Goal: Information Seeking & Learning: Compare options

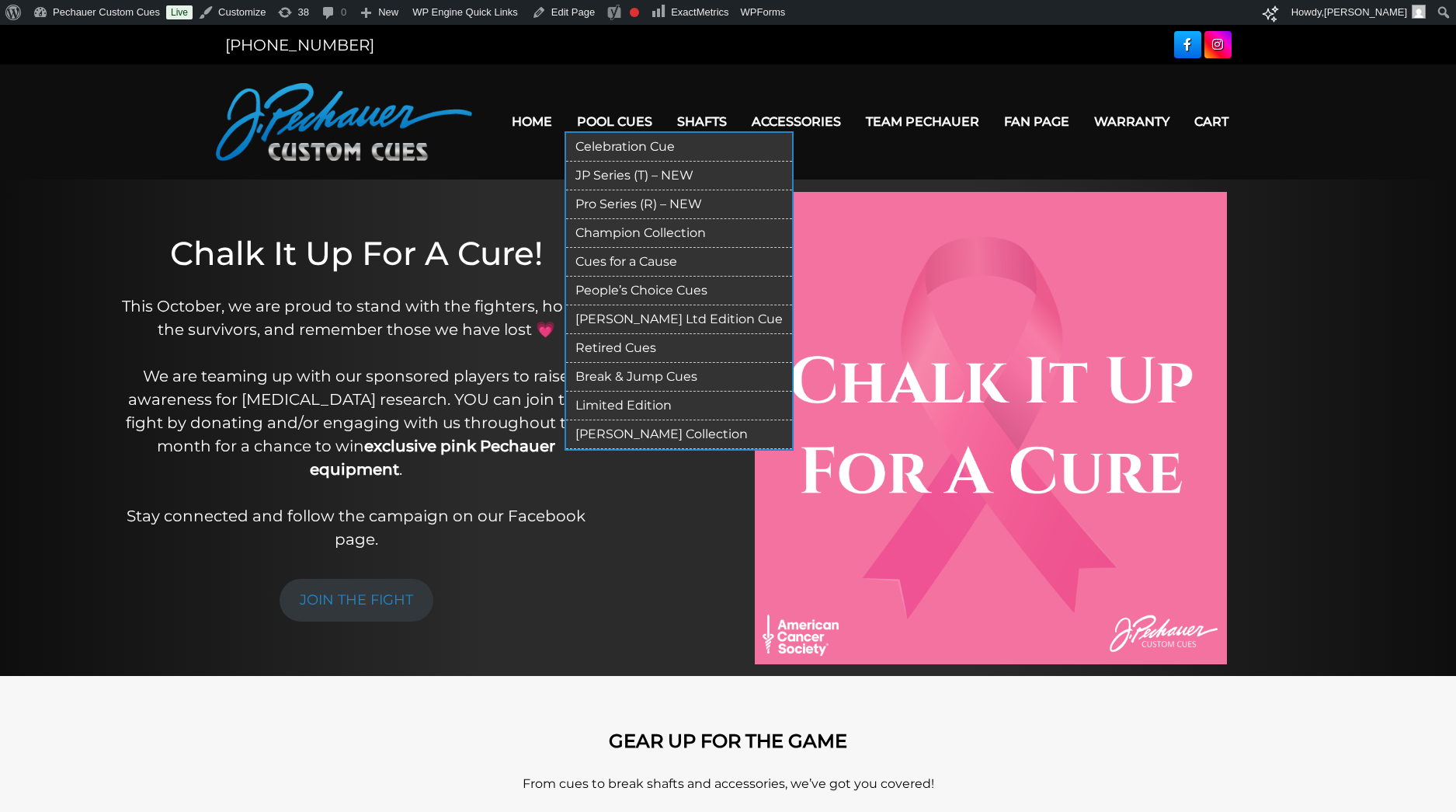
click at [608, 200] on link "Pro Series (R) – NEW" at bounding box center [679, 204] width 226 height 29
click at [635, 208] on link "Pro Series (R) – NEW" at bounding box center [679, 204] width 226 height 29
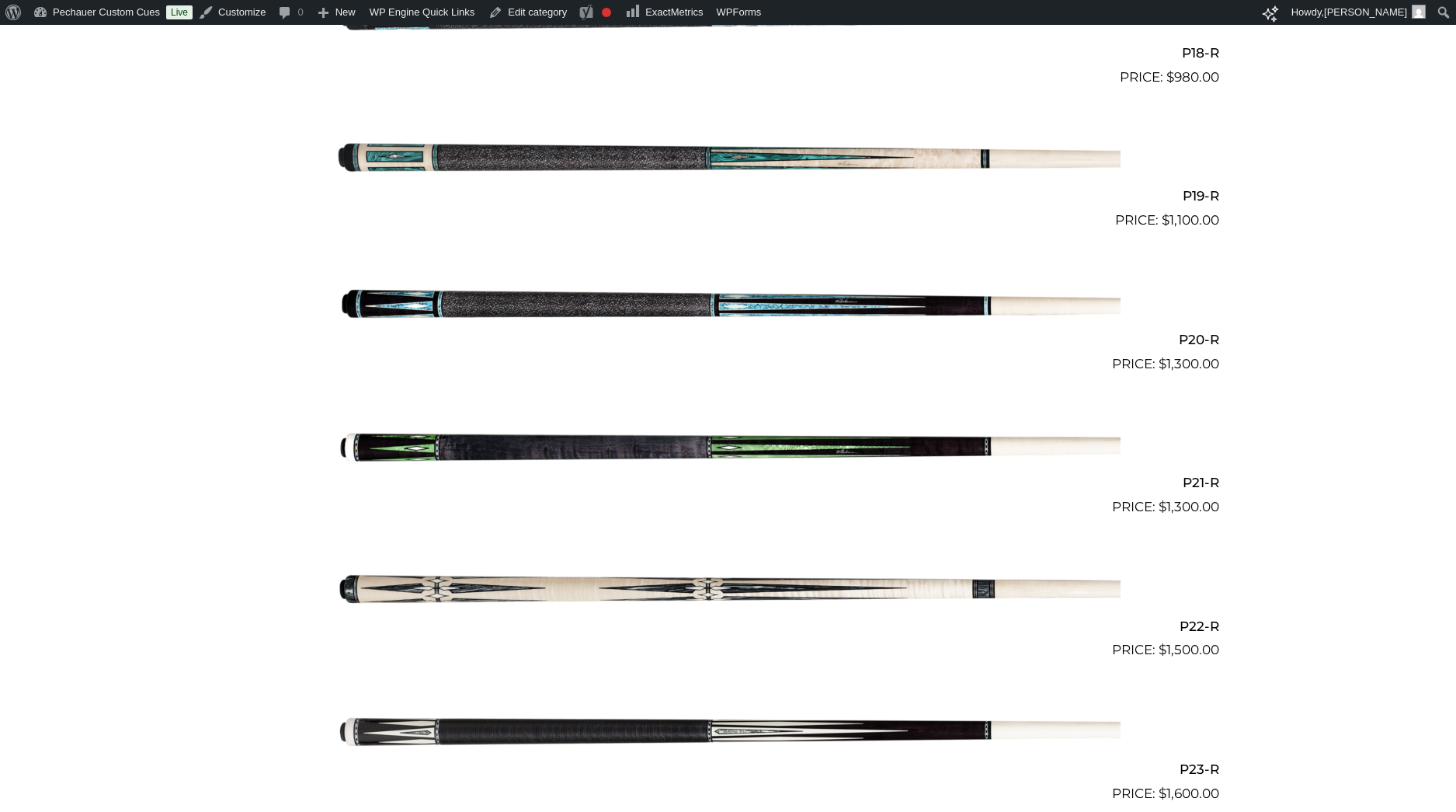
scroll to position [2876, 0]
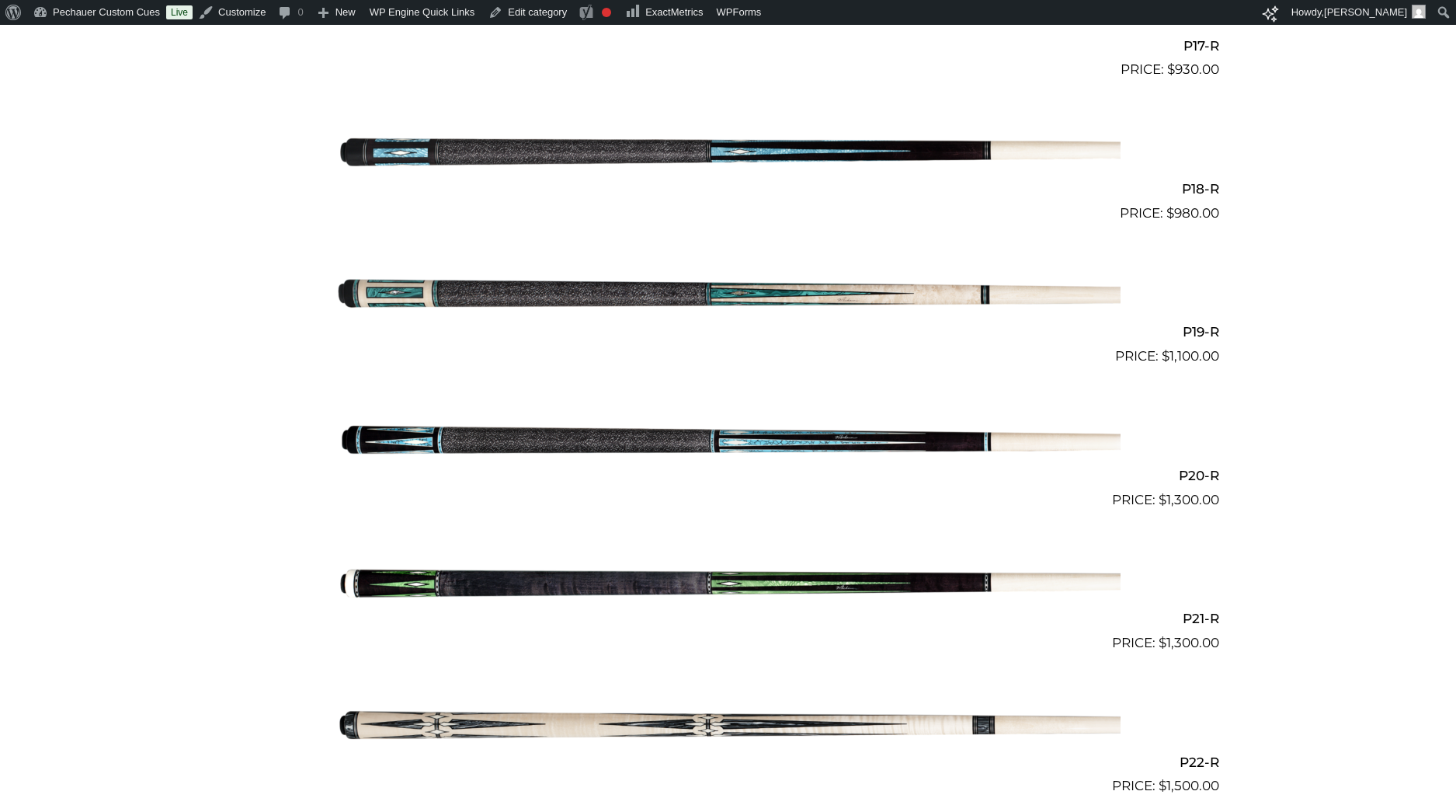
click at [619, 421] on img at bounding box center [729, 438] width 784 height 131
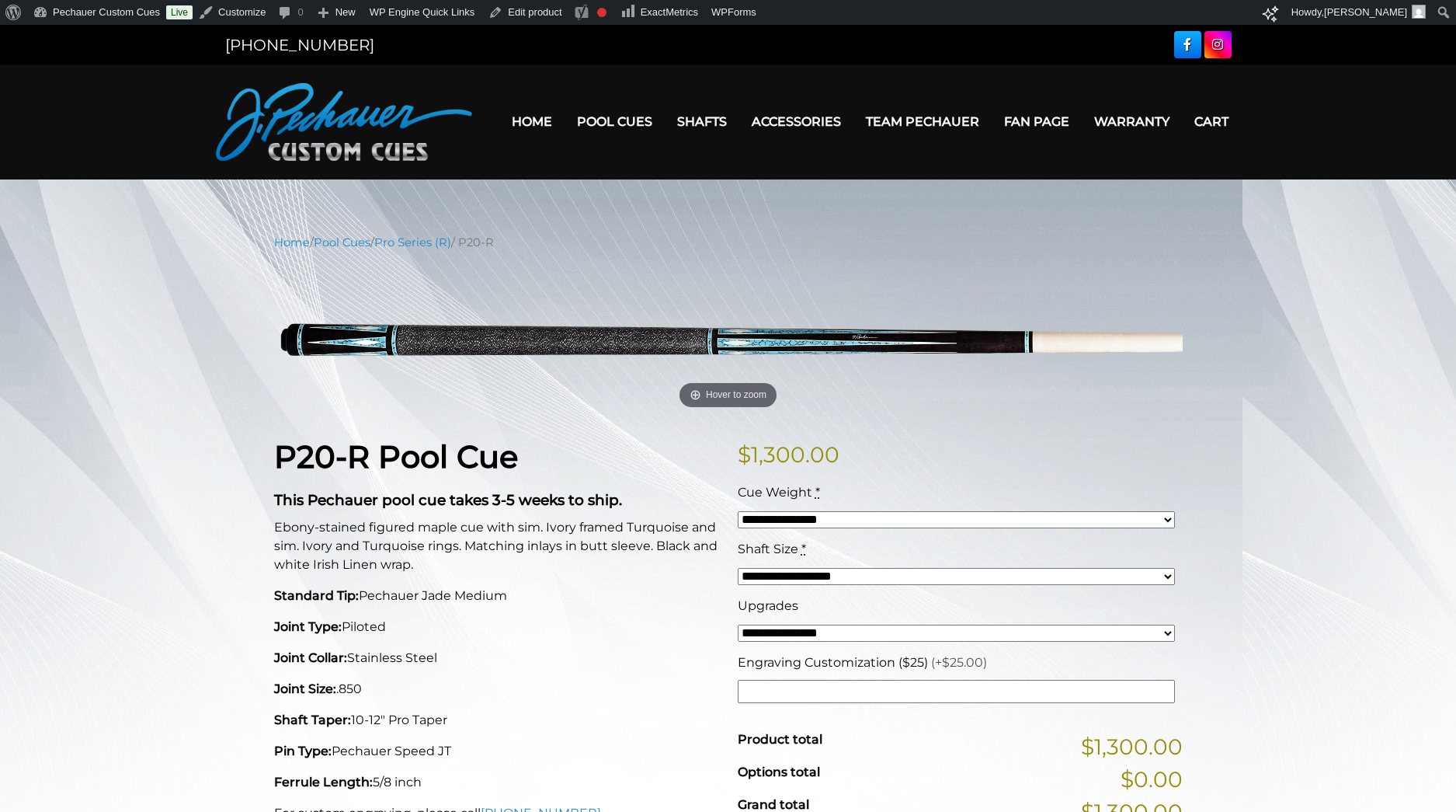
click at [856, 629] on select "**********" at bounding box center [956, 633] width 437 height 18
select select "*****"
click at [738, 624] on select "**********" at bounding box center [956, 633] width 437 height 18
click at [860, 692] on input "Engraving Customization ($25) (+$25.00)" at bounding box center [956, 691] width 437 height 23
type input "*"
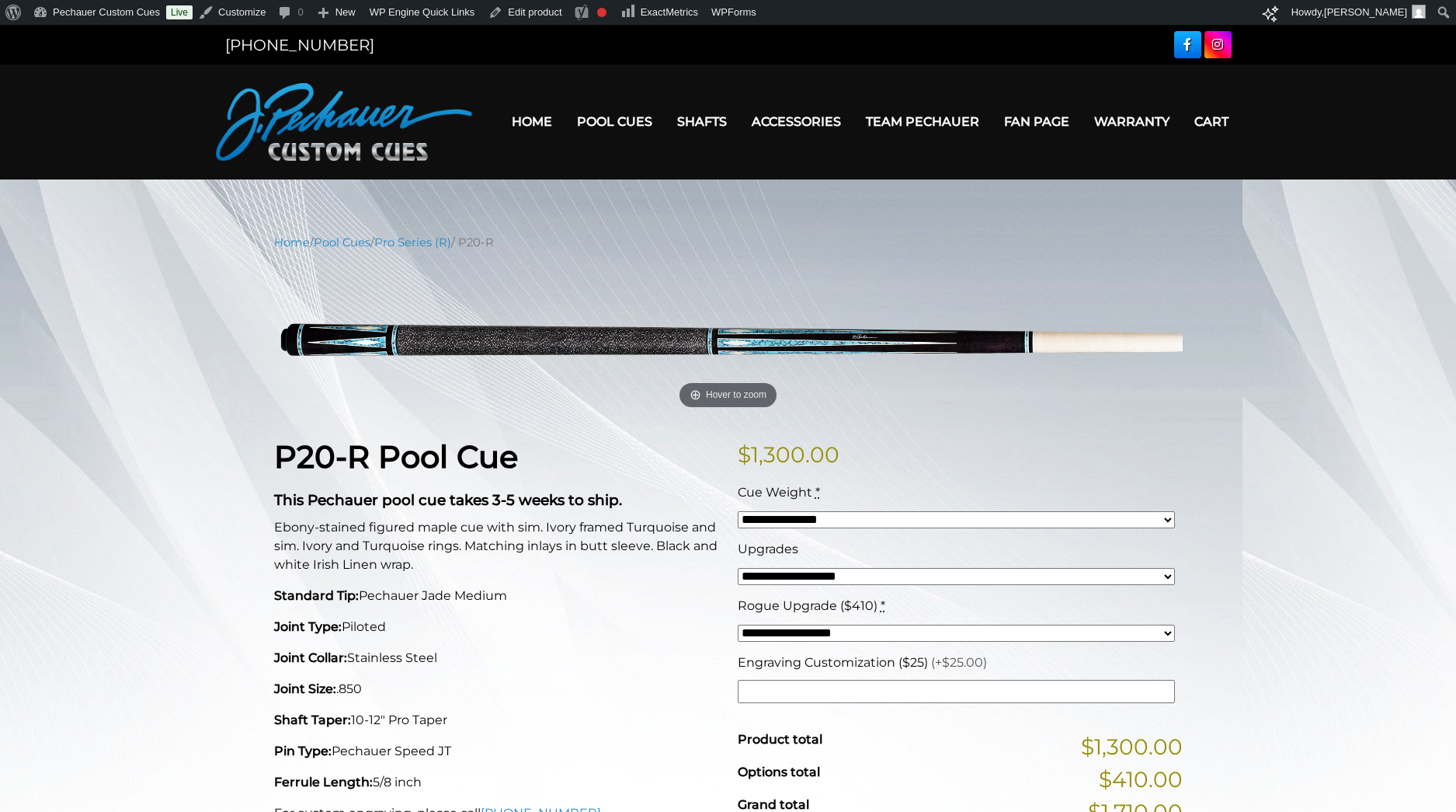
click at [669, 586] on p "Standard Tip: Pechauer Jade Medium" at bounding box center [497, 596] width 445 height 19
click at [423, 236] on link "Pro Series (R)" at bounding box center [413, 242] width 77 height 14
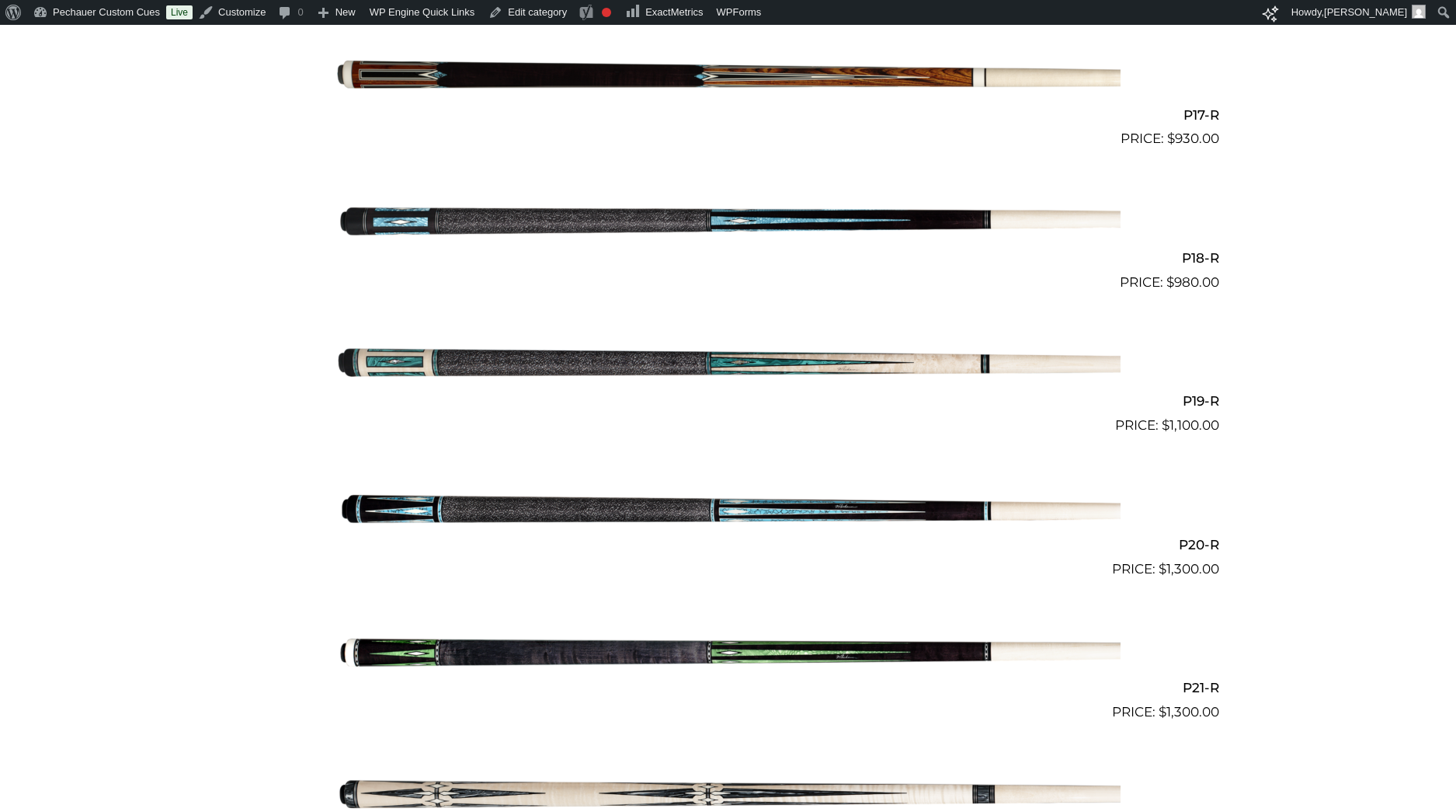
scroll to position [3040, 0]
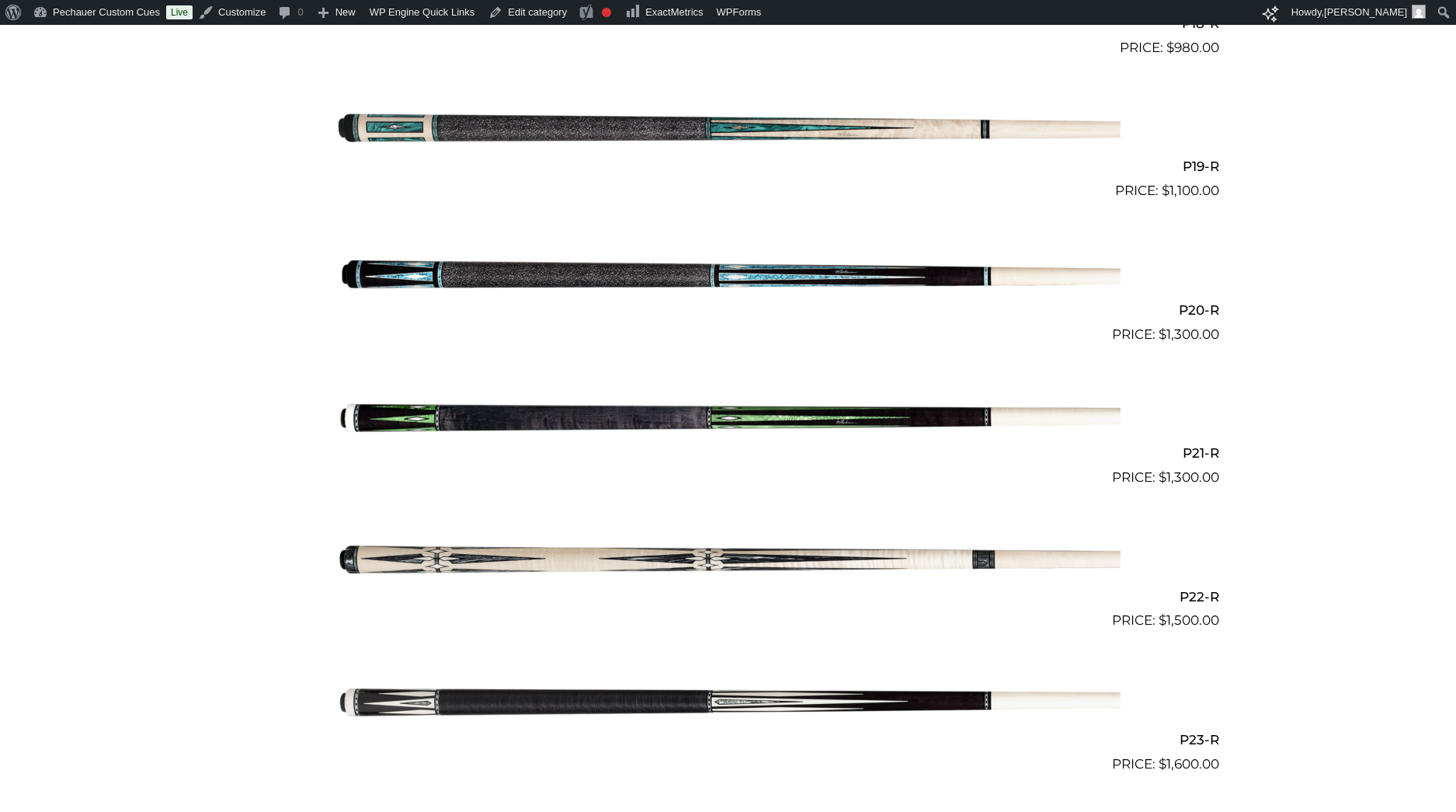
click at [662, 426] on img at bounding box center [729, 416] width 784 height 131
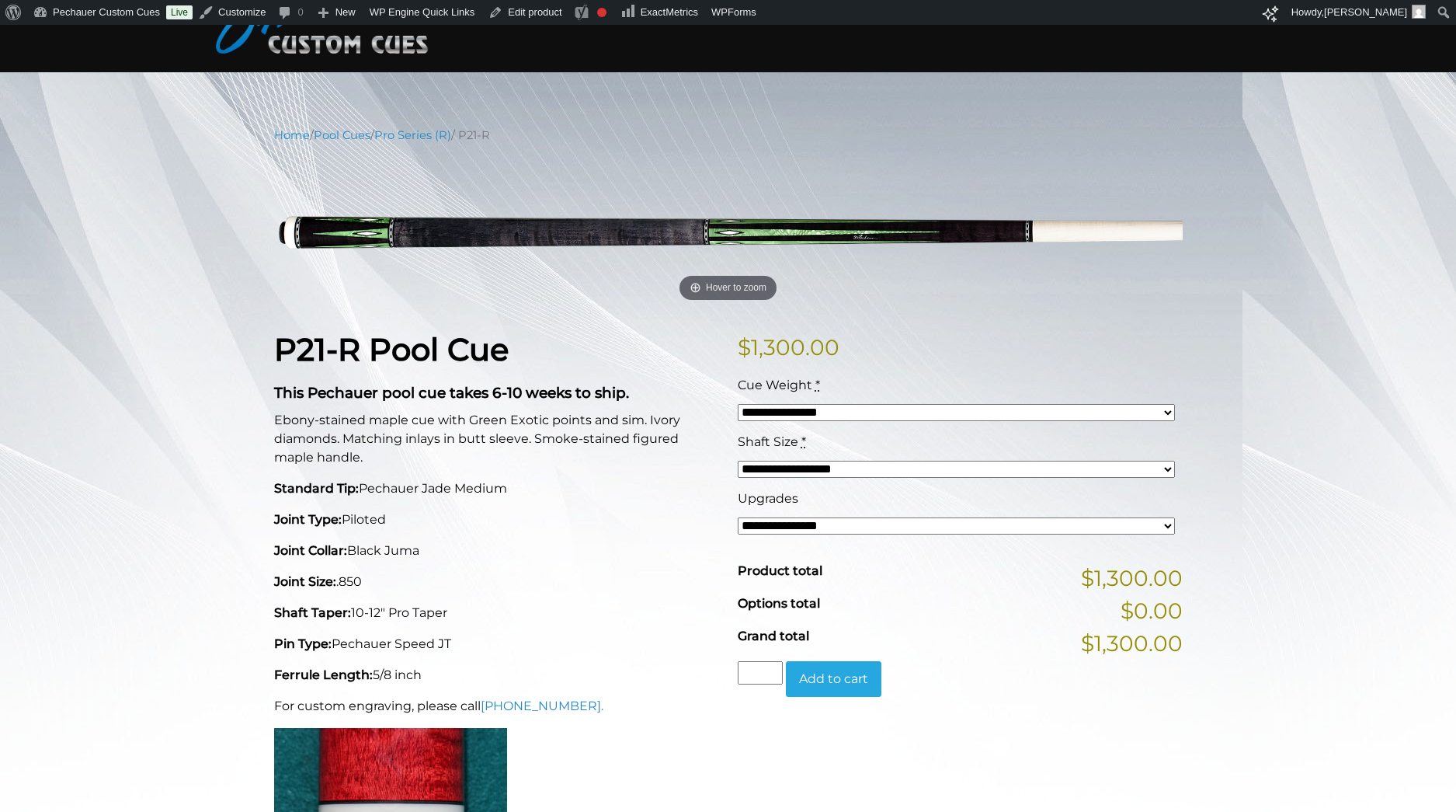
scroll to position [112, 0]
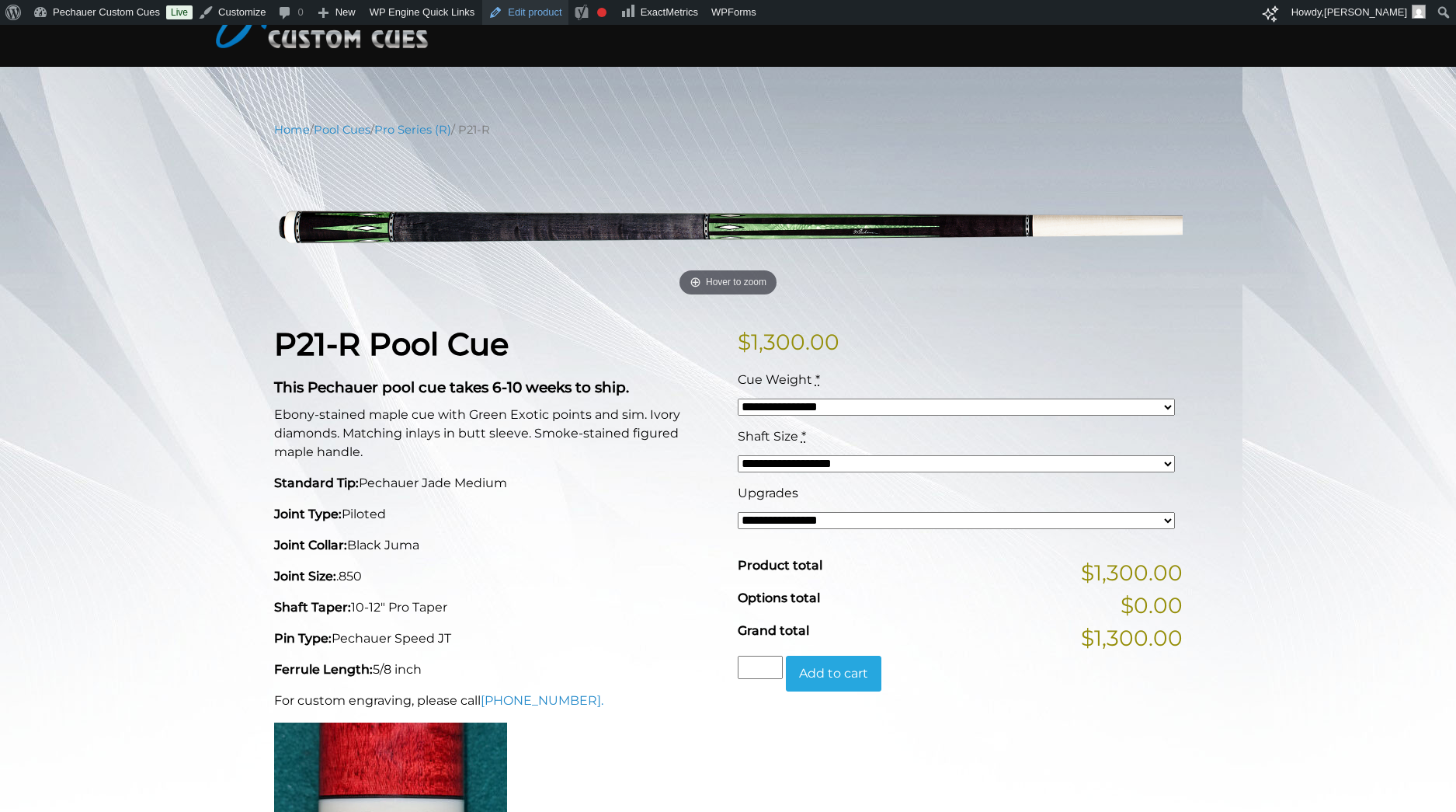
click at [549, 11] on link "Edit product" at bounding box center [525, 12] width 86 height 25
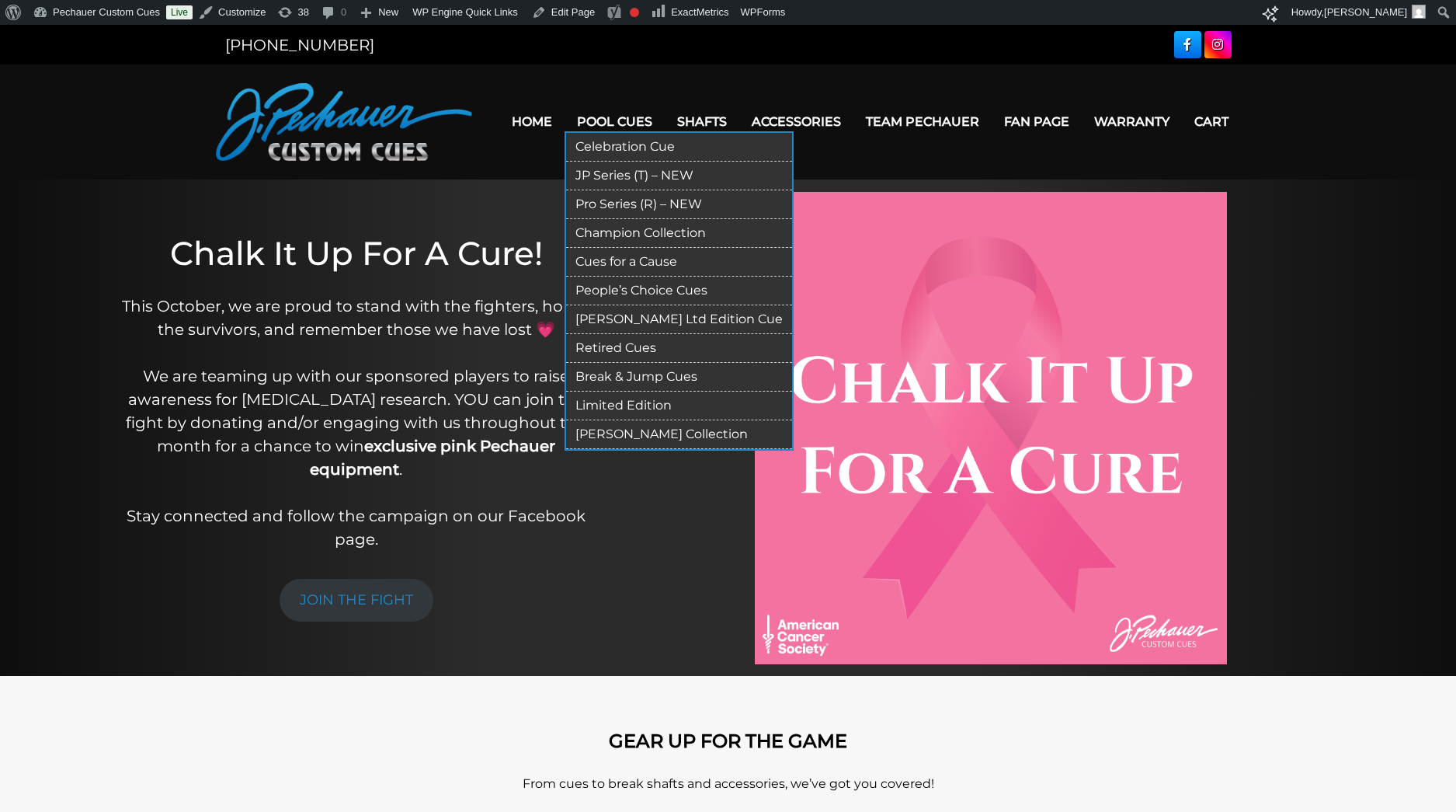
click at [633, 204] on link "Pro Series (R) – NEW" at bounding box center [679, 204] width 226 height 29
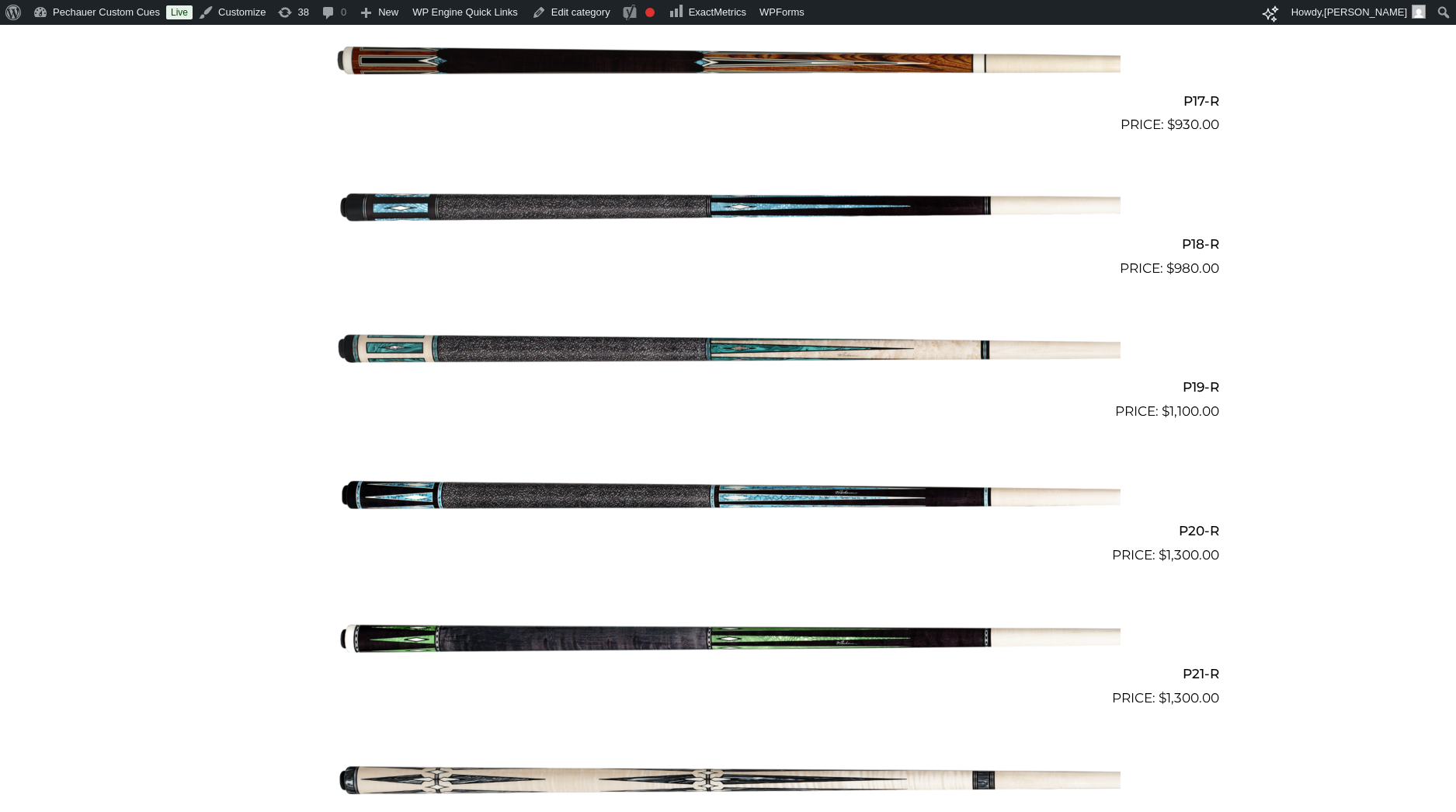
scroll to position [3033, 0]
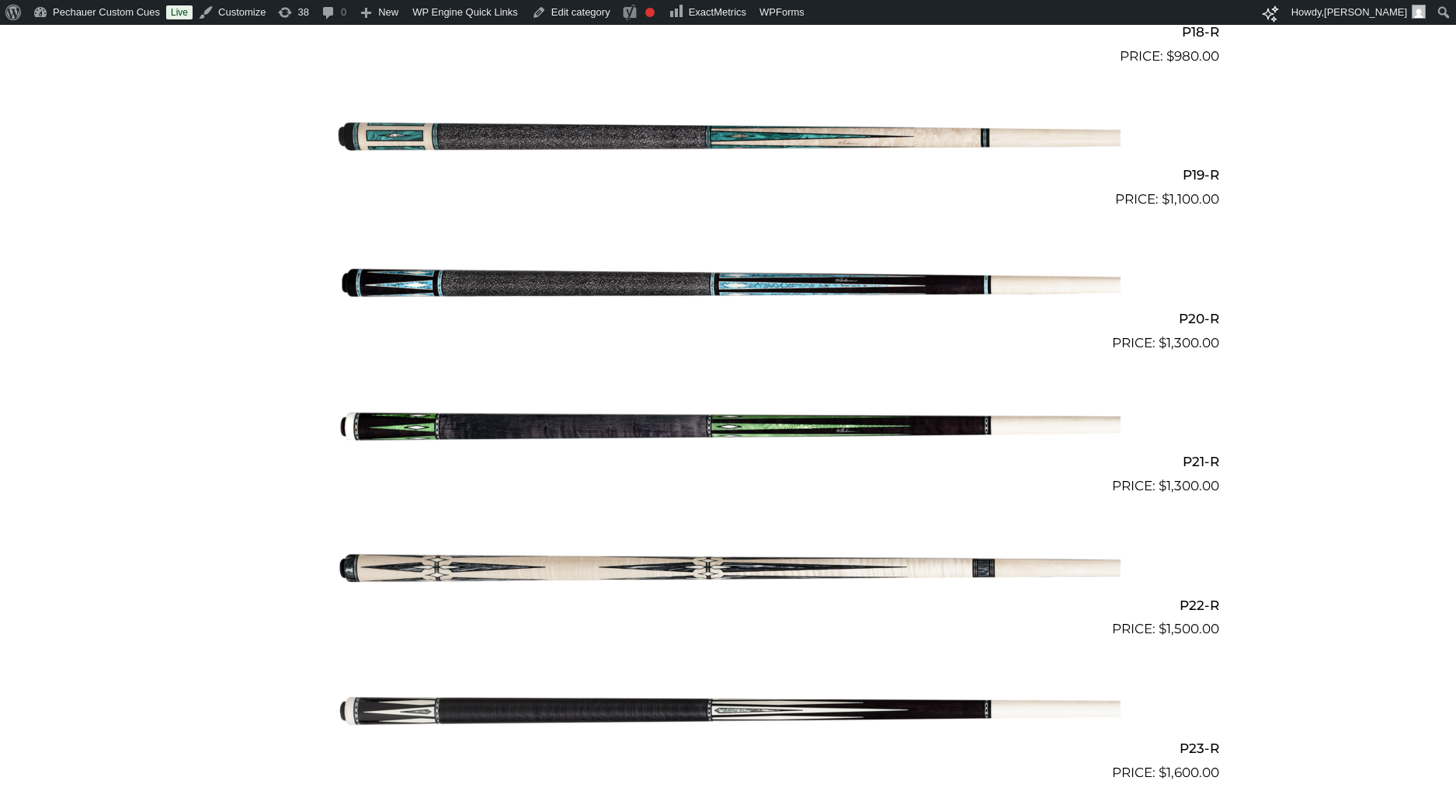
click at [690, 413] on img at bounding box center [729, 425] width 784 height 131
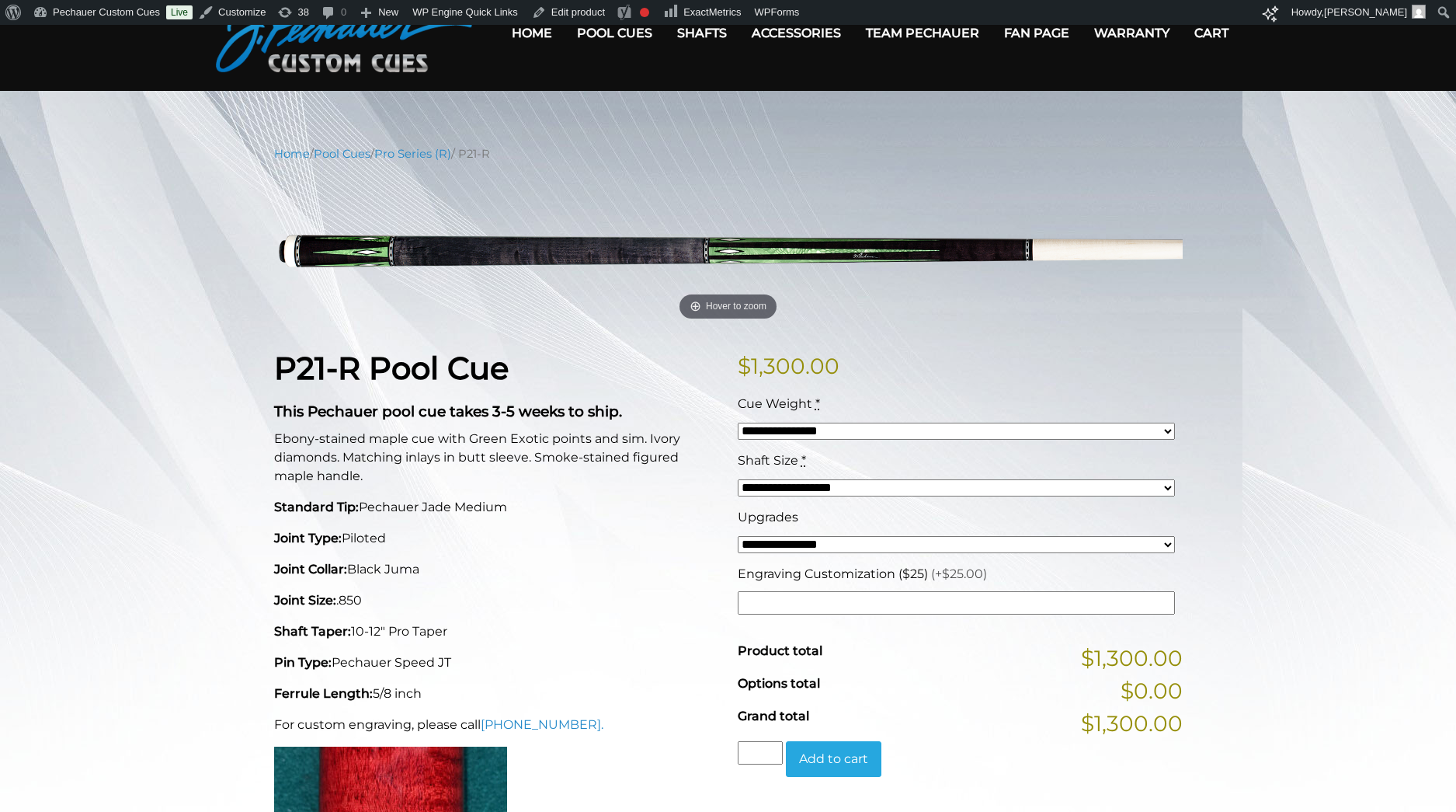
scroll to position [124, 0]
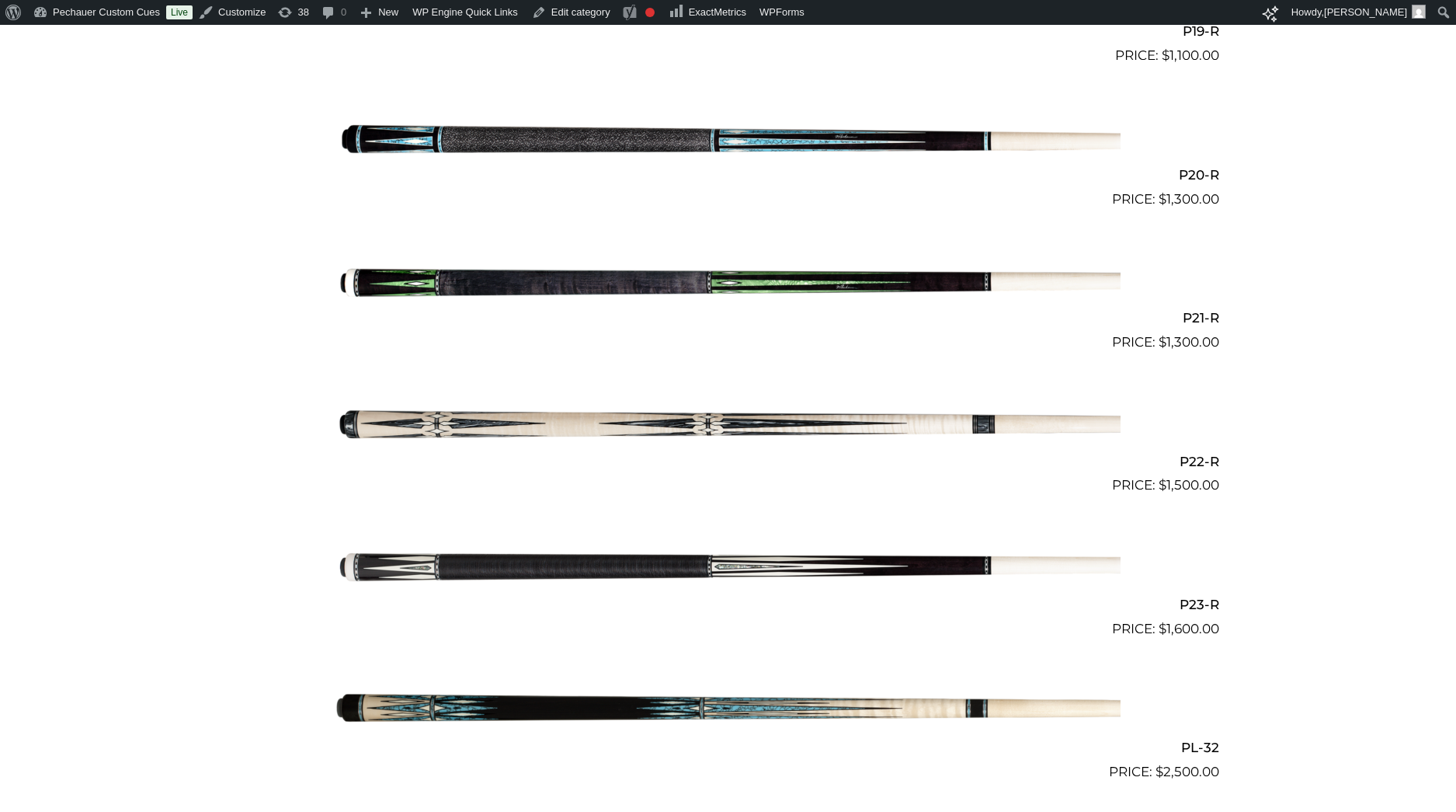
scroll to position [3159, 0]
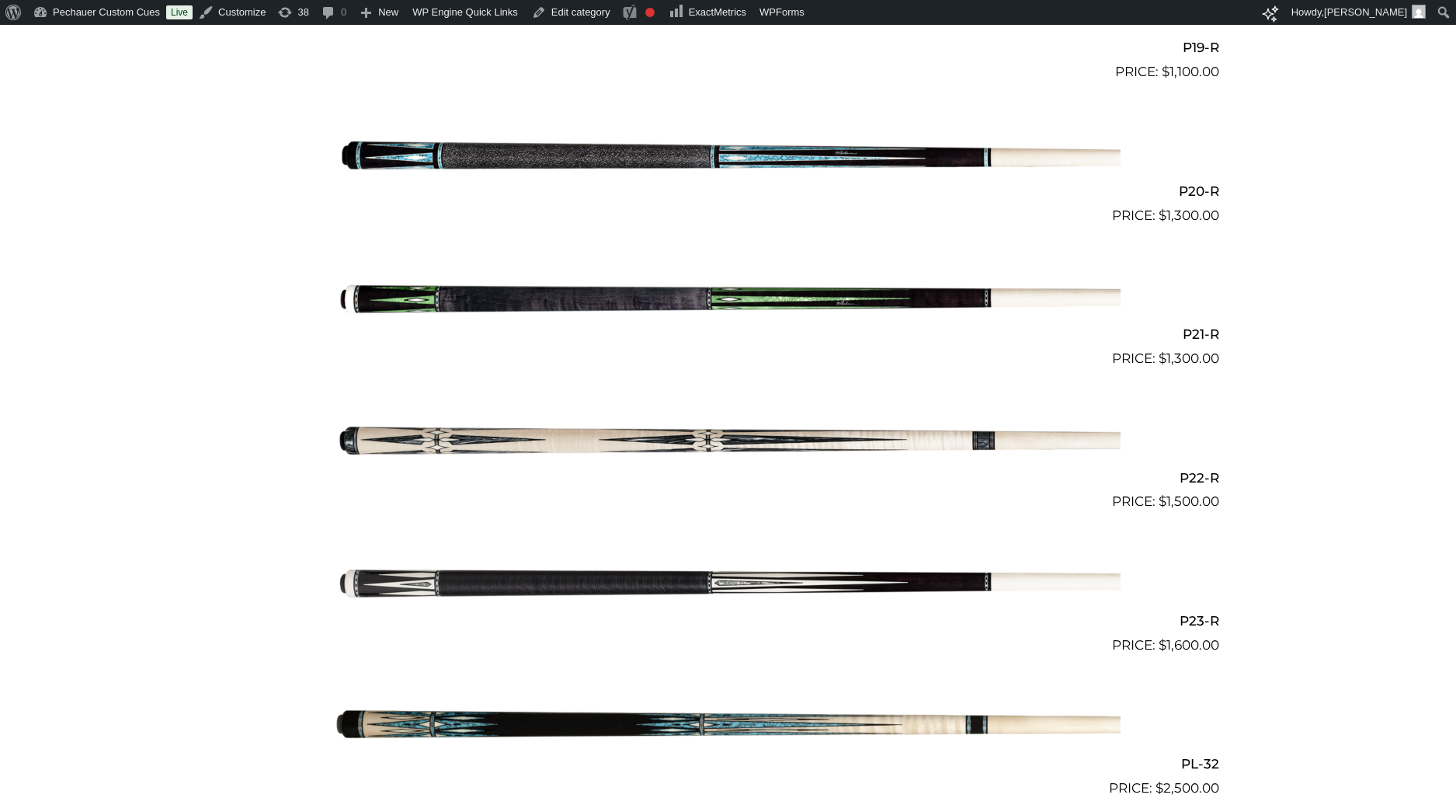
click at [689, 433] on img at bounding box center [729, 440] width 784 height 131
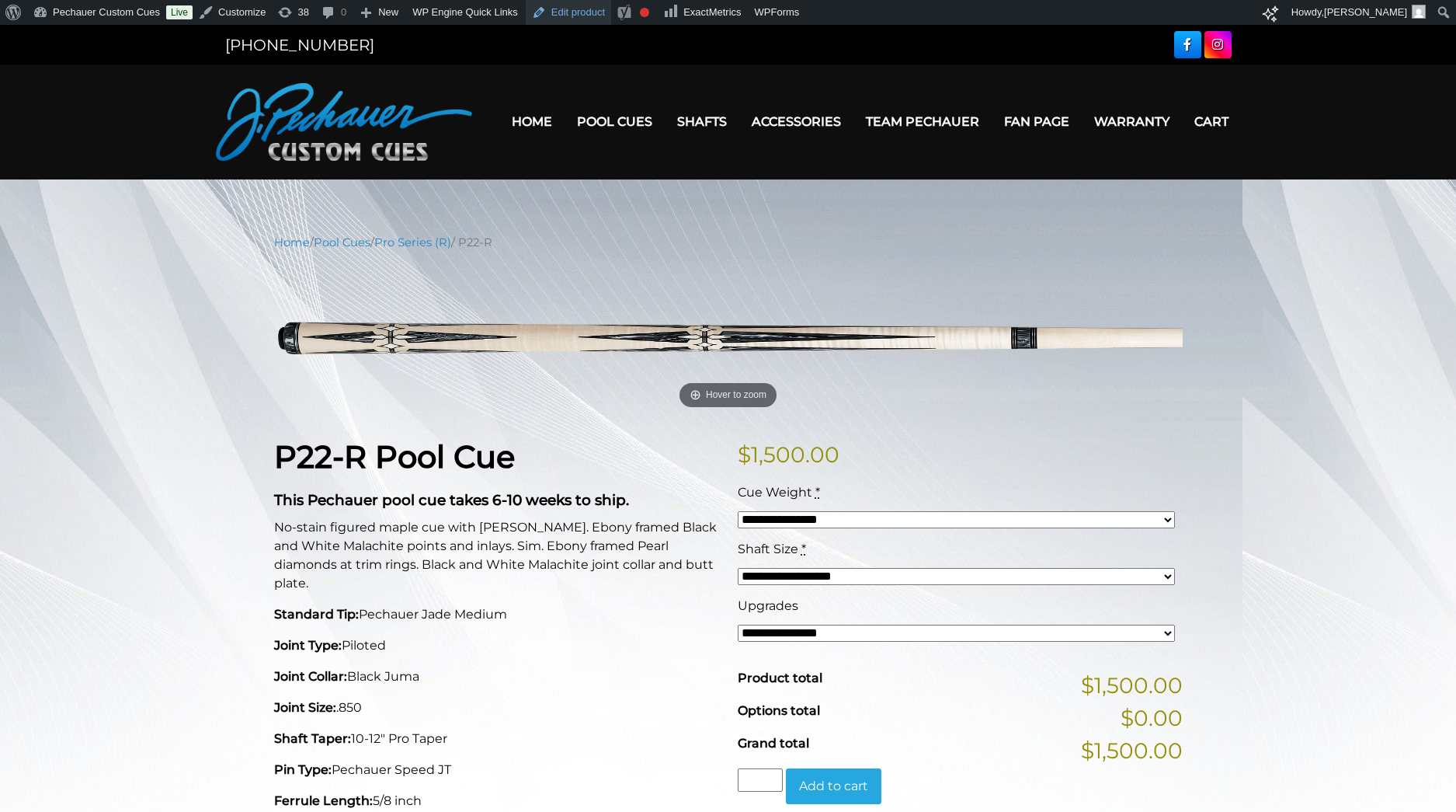
click at [591, 12] on link "Edit product" at bounding box center [569, 12] width 86 height 25
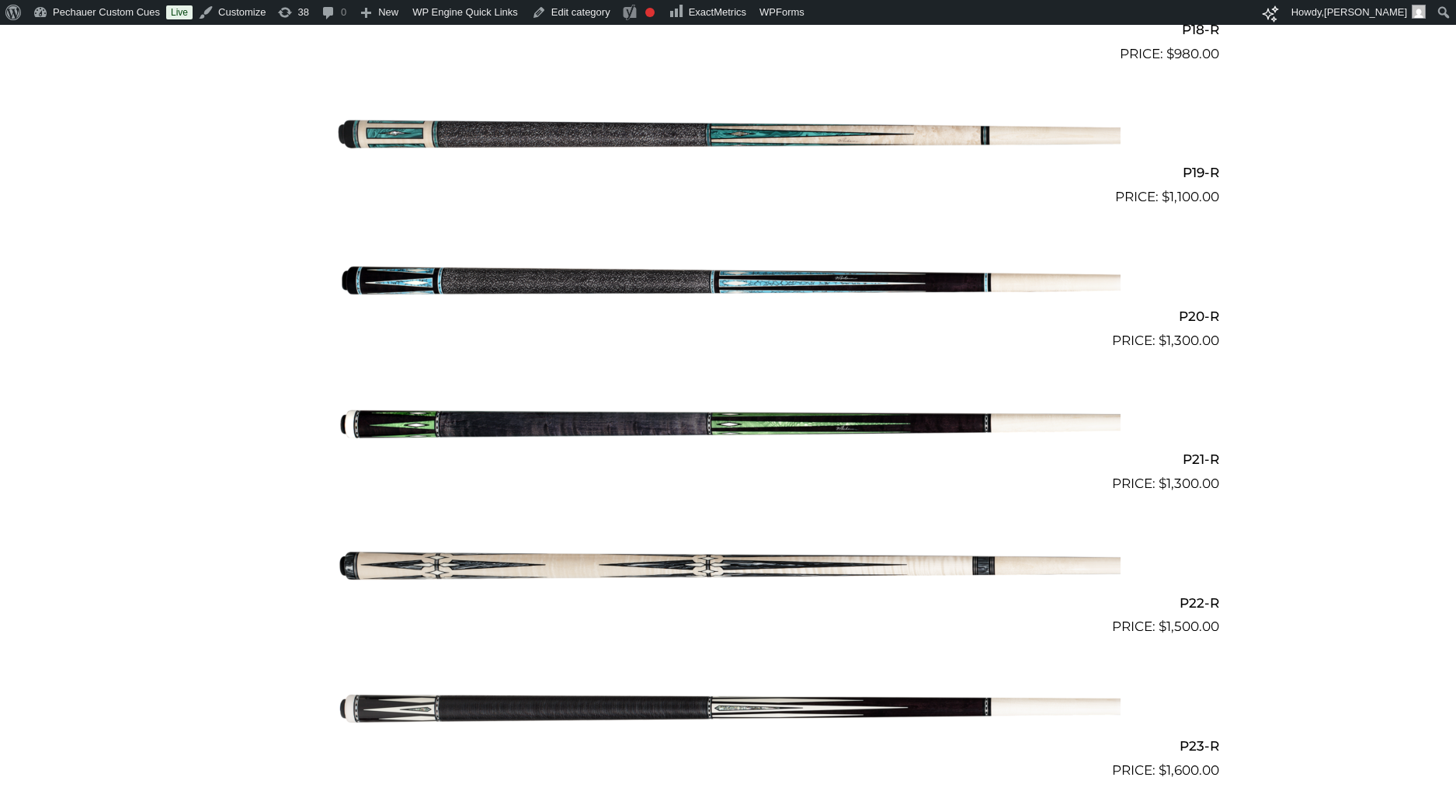
scroll to position [3300, 0]
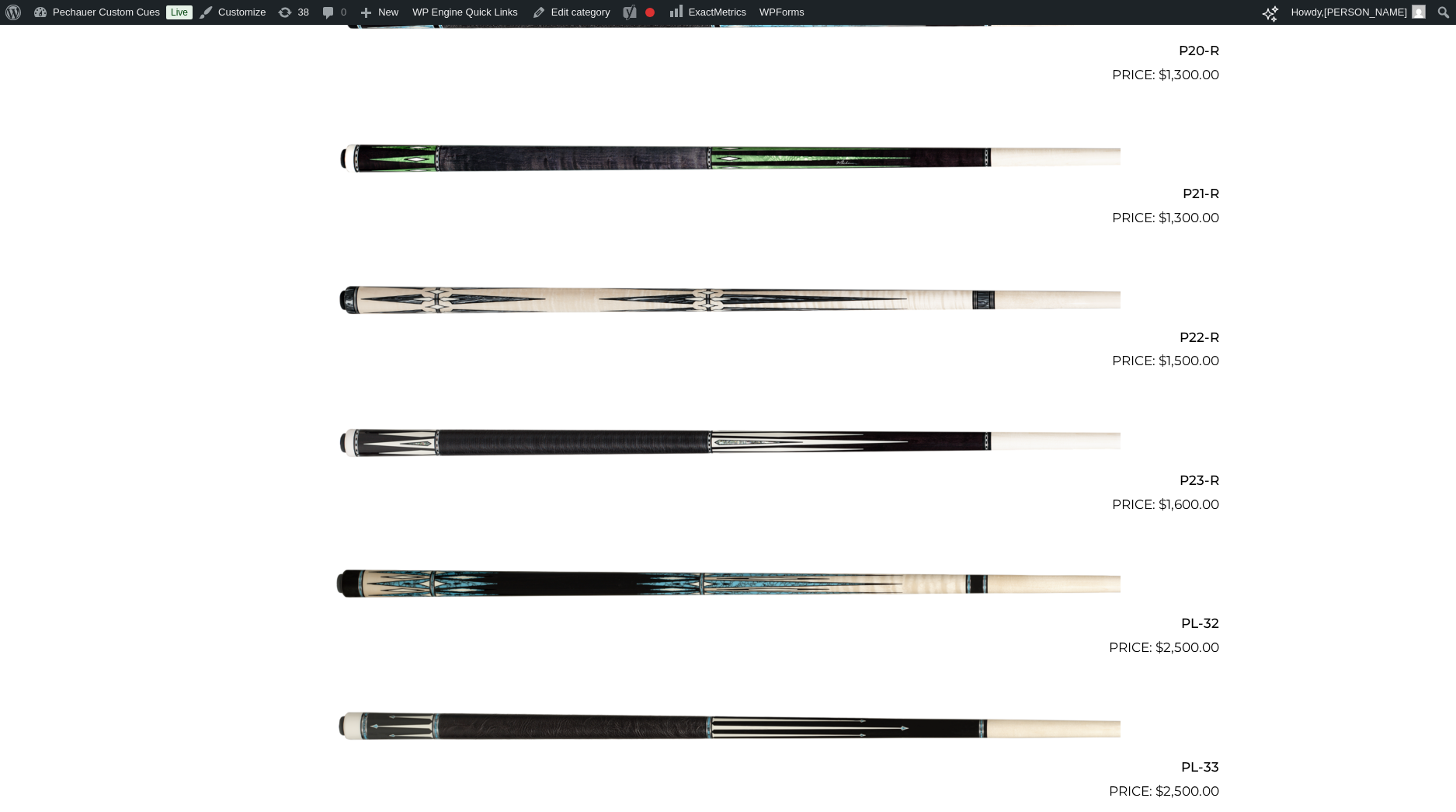
click at [848, 448] on img at bounding box center [729, 442] width 784 height 131
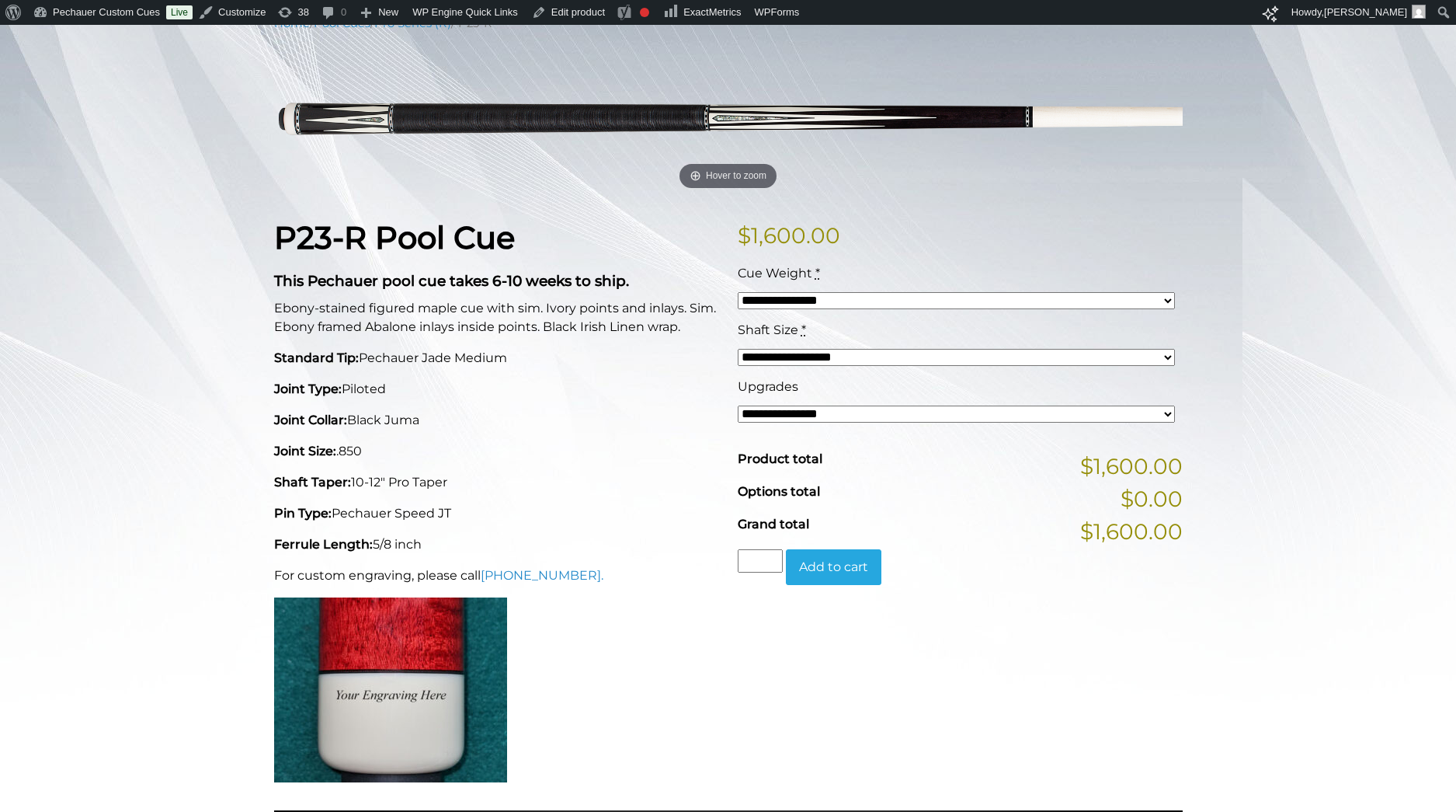
scroll to position [170, 0]
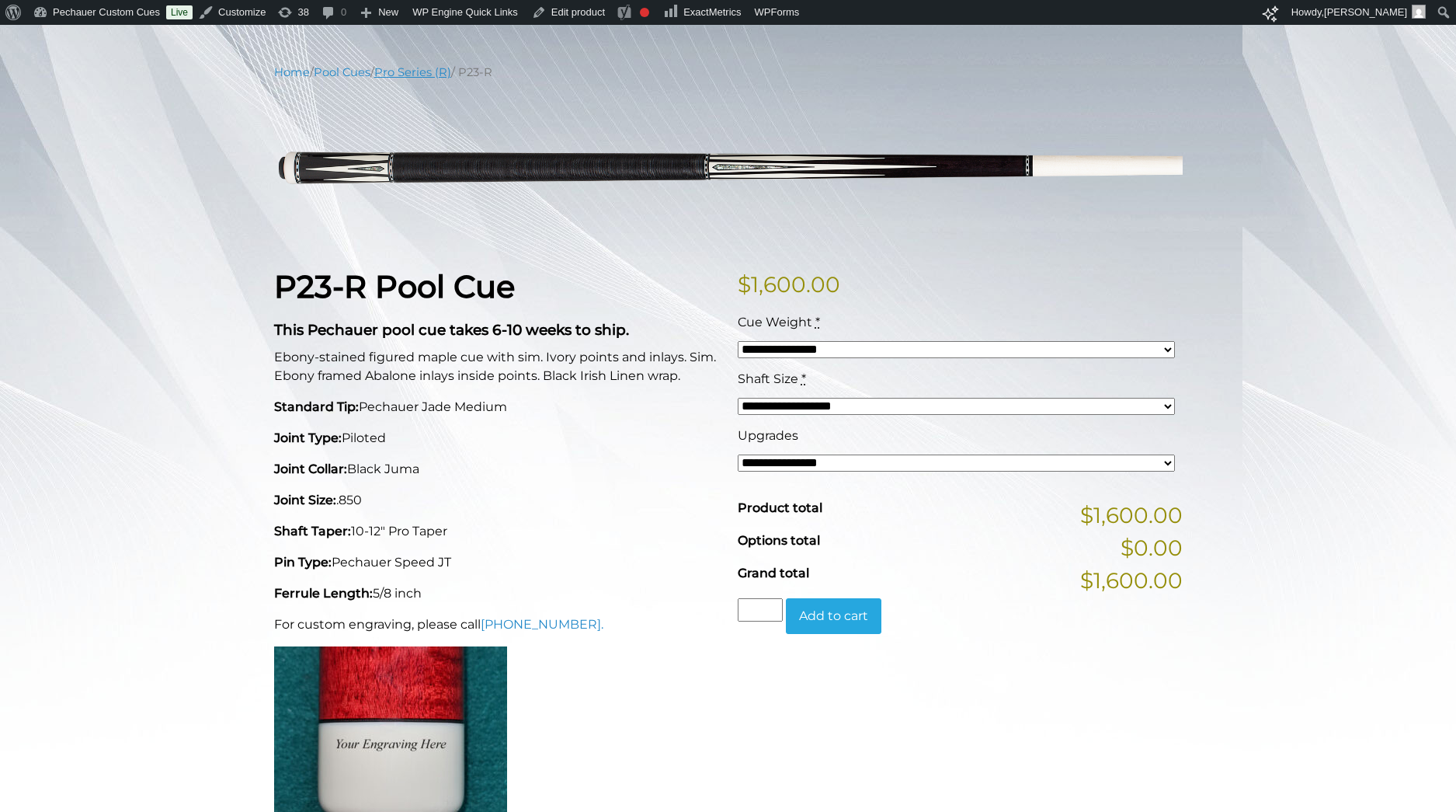
click at [421, 71] on link "Pro Series (R)" at bounding box center [413, 72] width 77 height 14
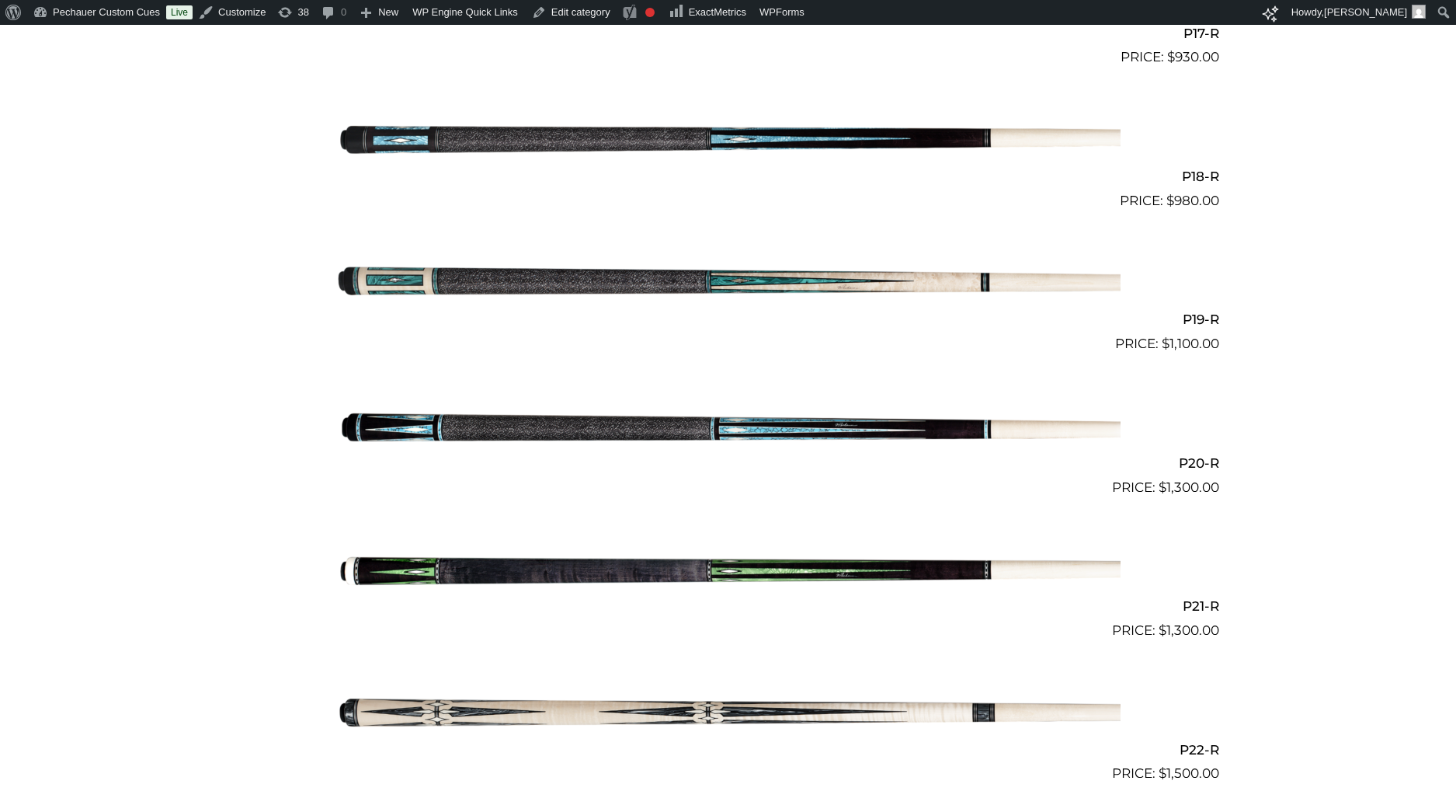
scroll to position [3055, 0]
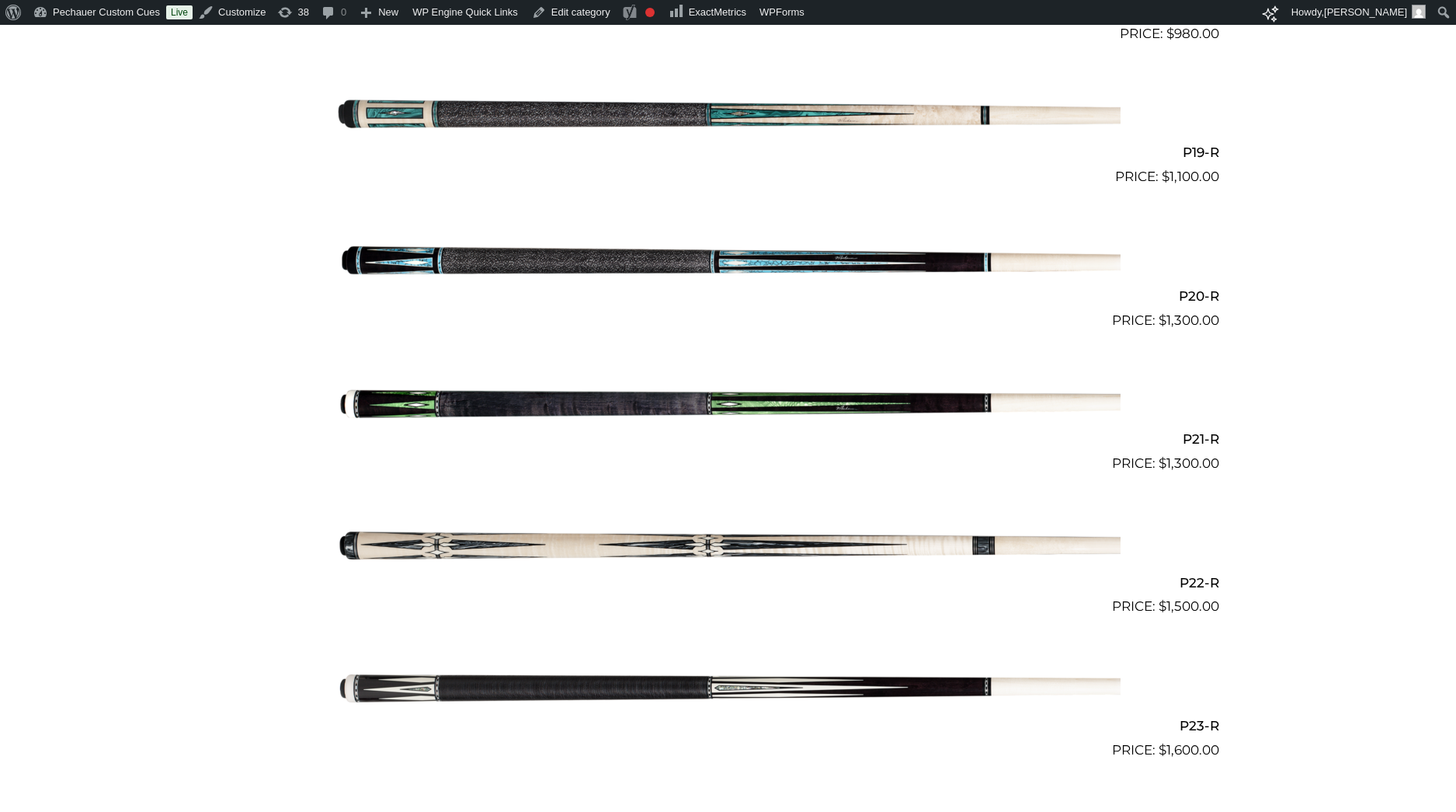
click at [658, 687] on img at bounding box center [729, 688] width 784 height 131
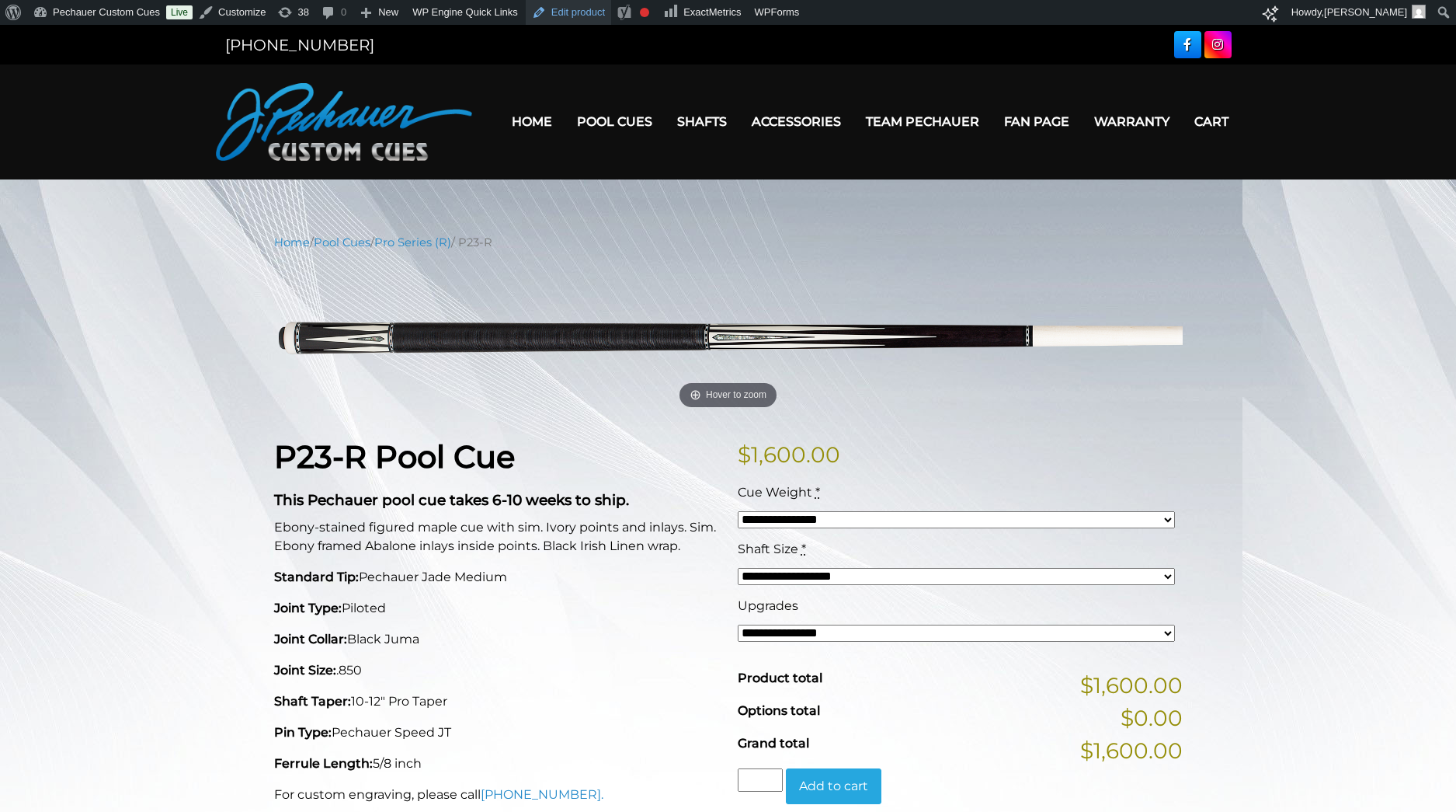
click at [586, 10] on link "Edit product" at bounding box center [569, 12] width 86 height 25
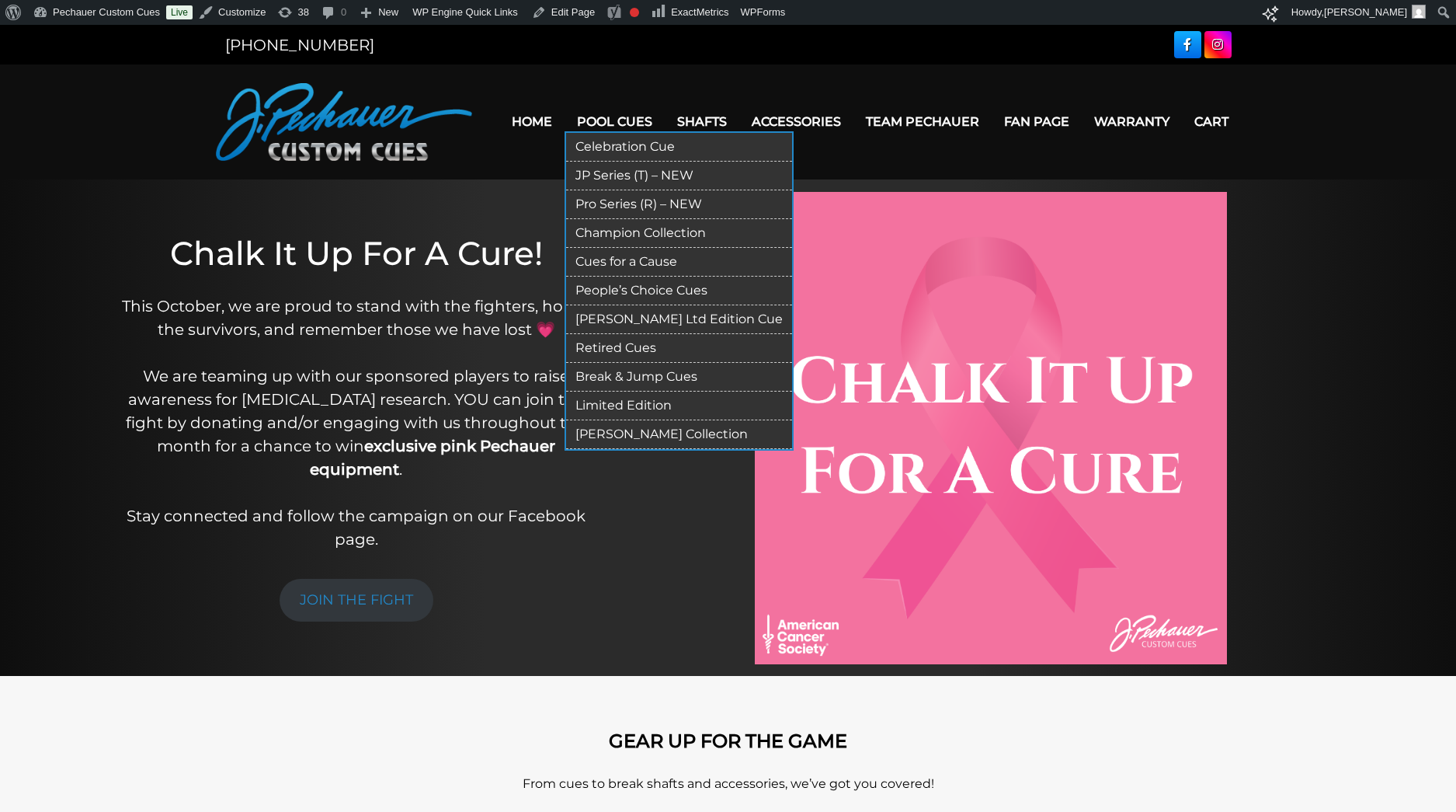
click at [635, 204] on link "Pro Series (R) – NEW" at bounding box center [679, 204] width 226 height 29
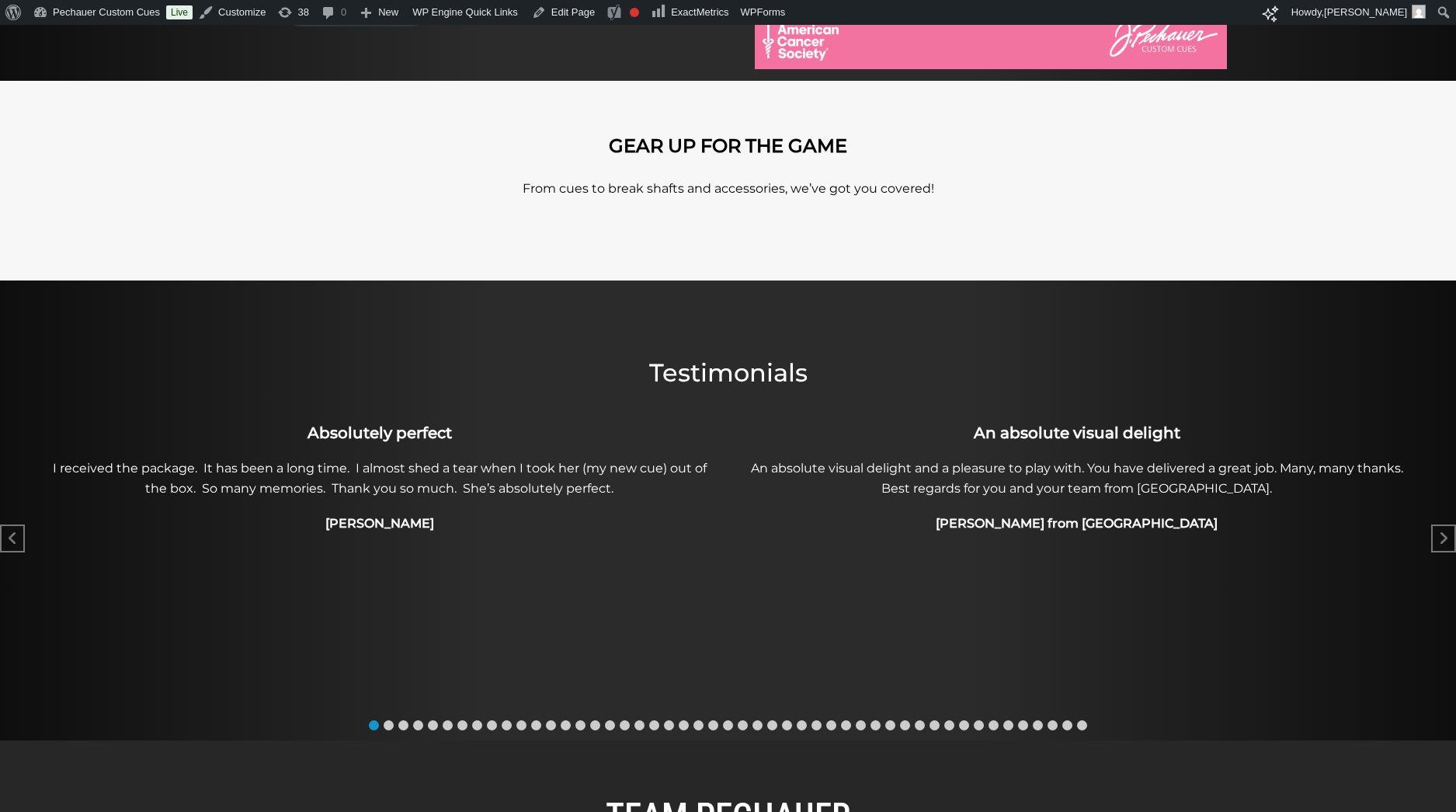
scroll to position [860, 0]
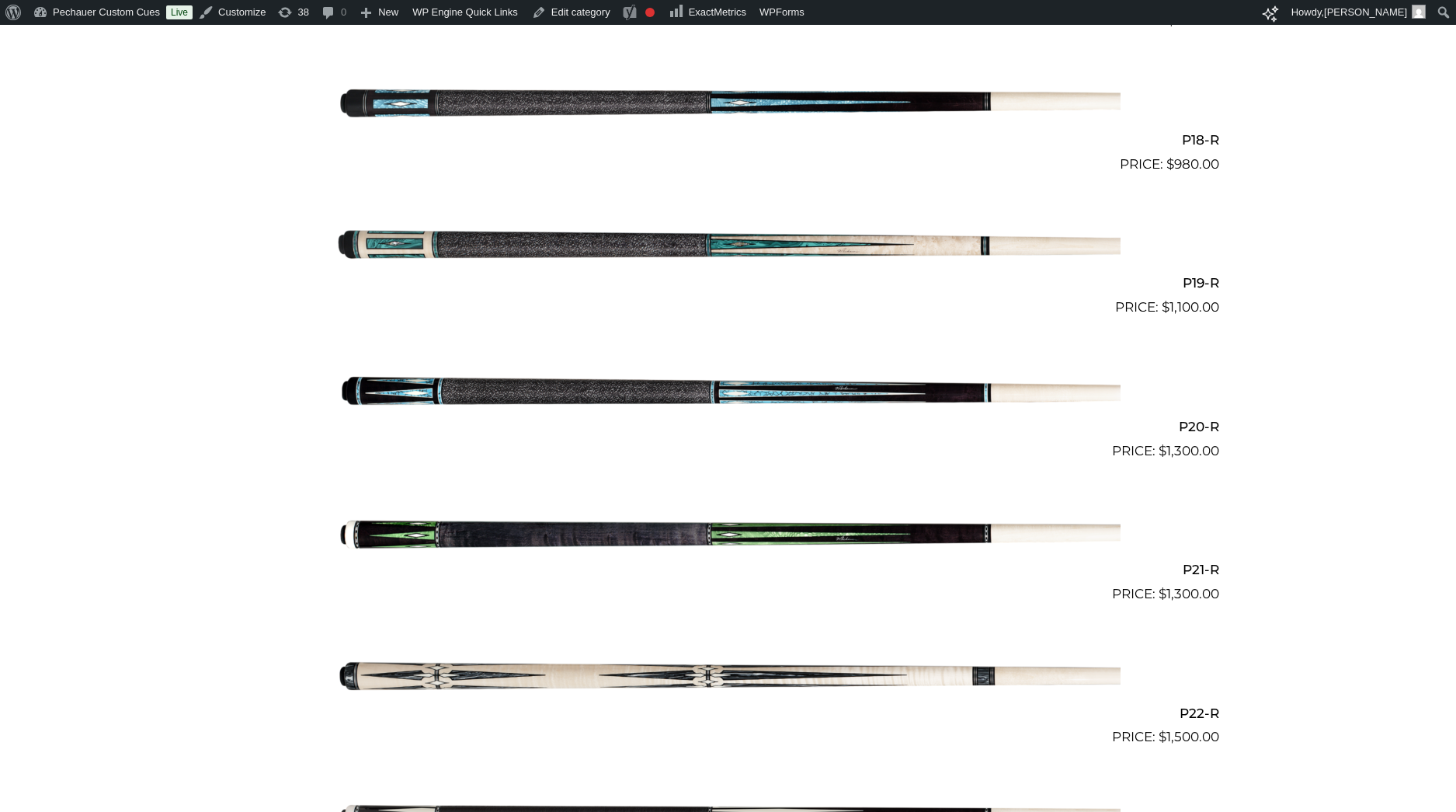
scroll to position [3425, 0]
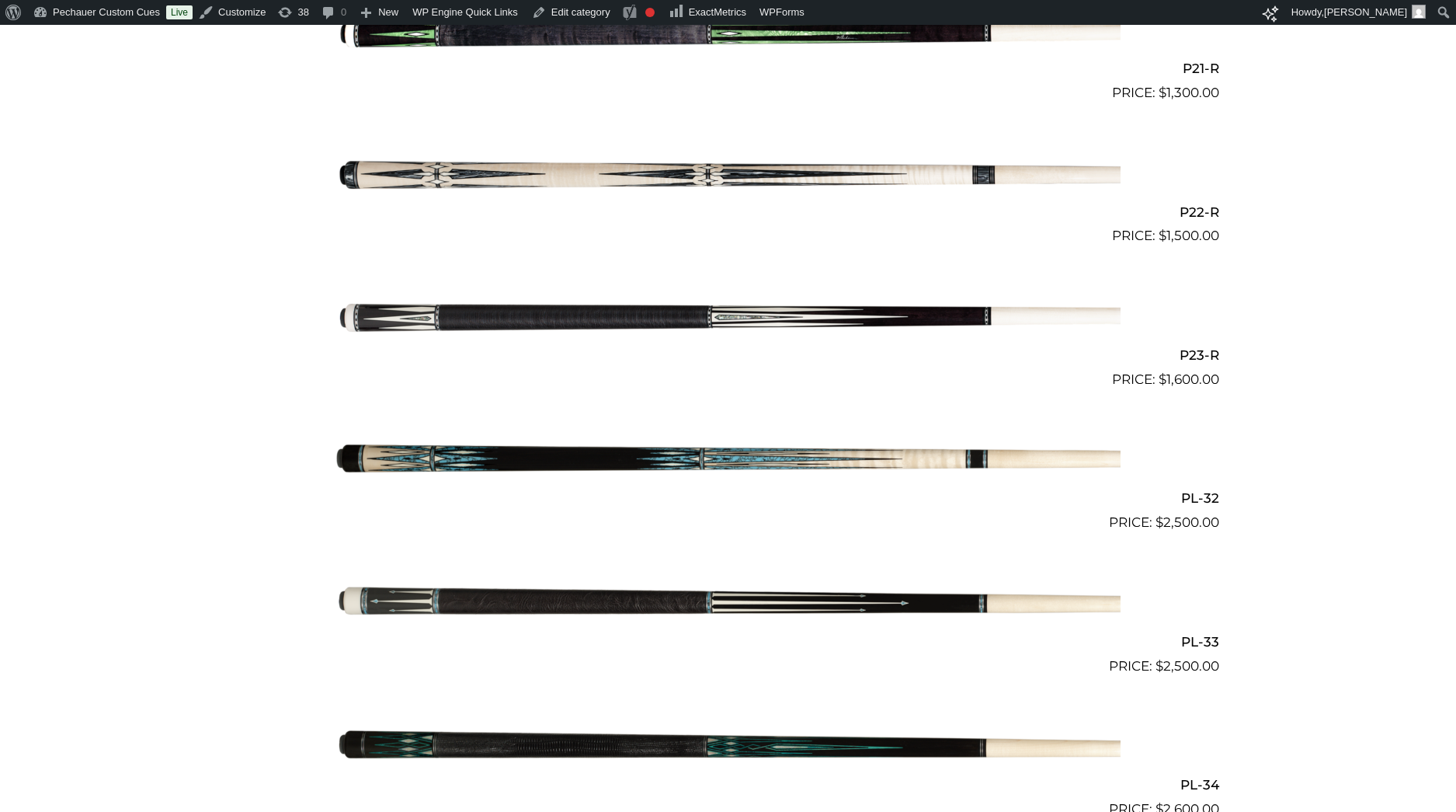
click at [672, 307] on img at bounding box center [729, 318] width 784 height 131
